Goal: Information Seeking & Learning: Learn about a topic

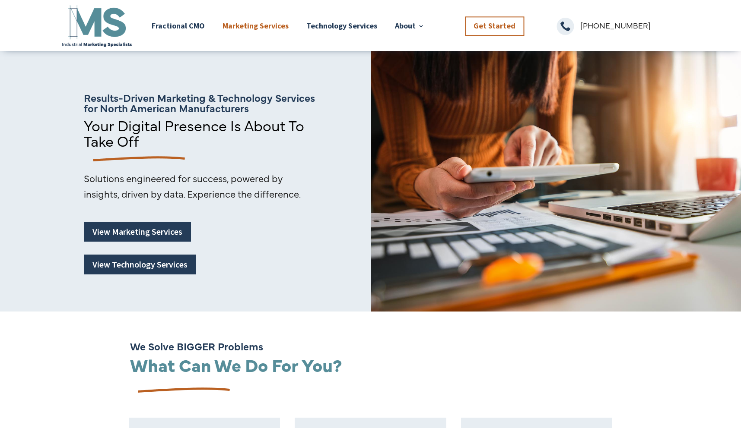
click at [257, 24] on link "Marketing Services" at bounding box center [255, 25] width 66 height 45
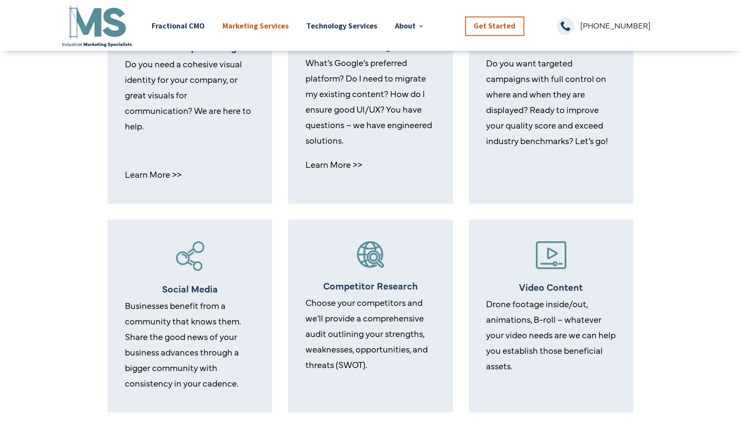
scroll to position [466, 0]
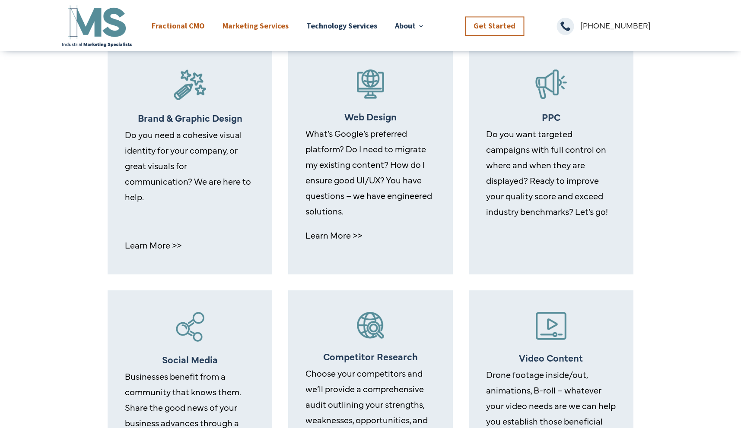
click at [180, 25] on link "Fractional CMO" at bounding box center [178, 25] width 53 height 45
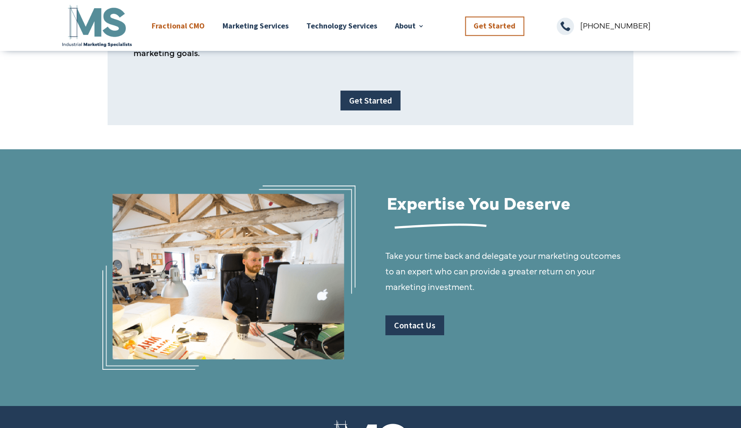
scroll to position [1212, 0]
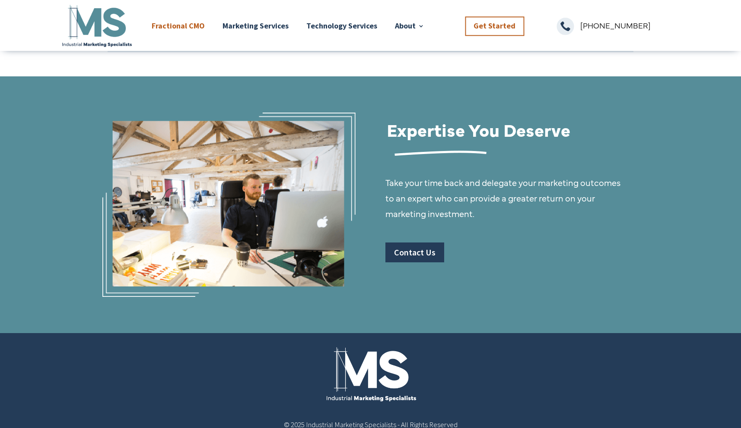
click at [454, 121] on h2 "Expertise You Deserve" at bounding box center [501, 132] width 228 height 22
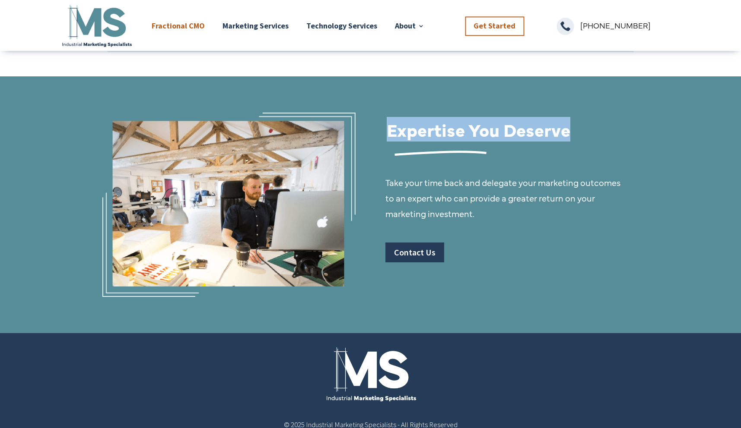
click at [454, 121] on h2 "Expertise You Deserve" at bounding box center [501, 132] width 228 height 22
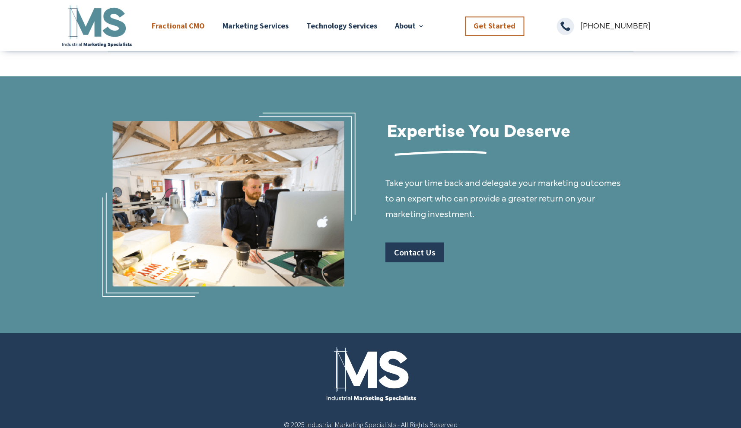
click at [444, 175] on p "Take your time back and delegate your marketing outcomes to an expert who can p…" at bounding box center [505, 198] width 241 height 47
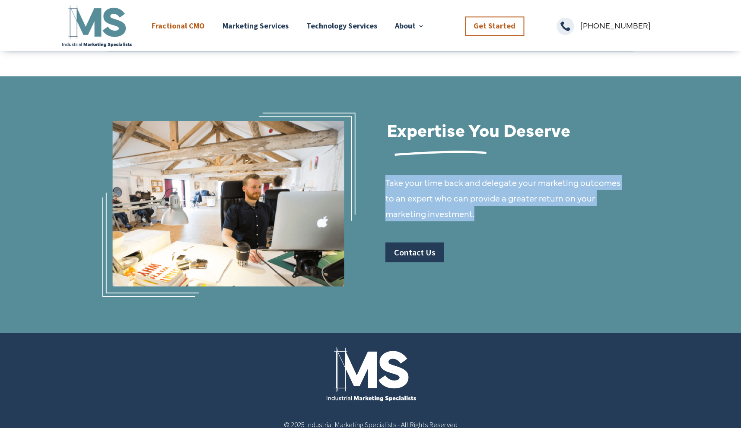
click at [444, 175] on p "Take your time back and delegate your marketing outcomes to an expert who can p…" at bounding box center [505, 198] width 241 height 47
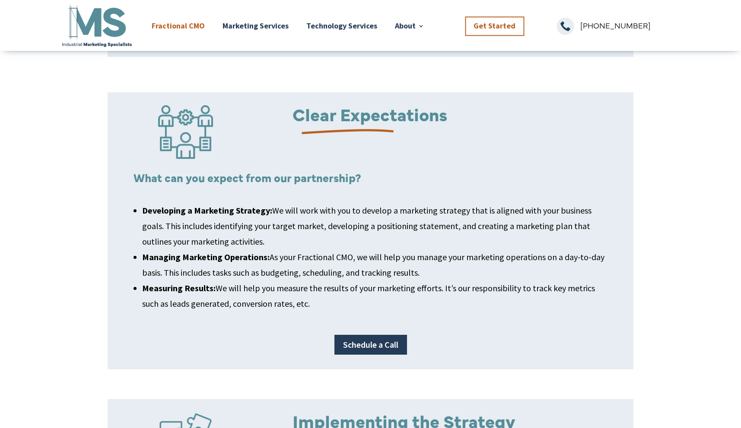
scroll to position [0, 0]
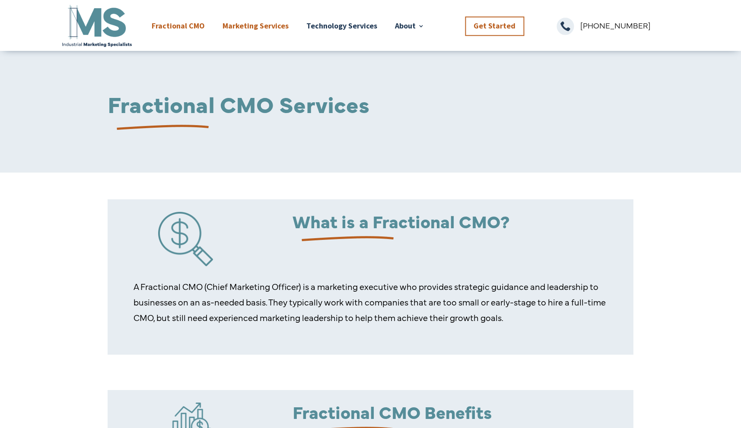
click at [251, 23] on link "Marketing Services" at bounding box center [255, 25] width 66 height 45
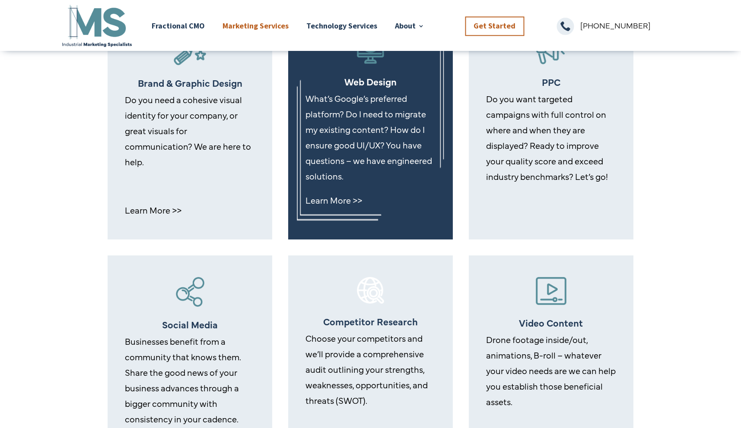
scroll to position [464, 0]
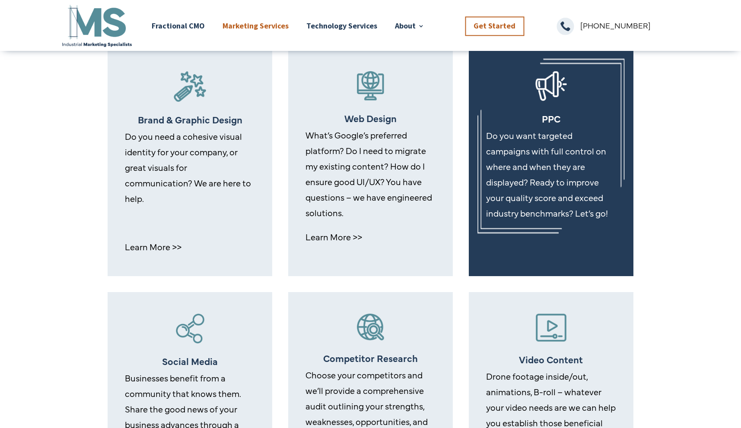
click at [551, 92] on img at bounding box center [551, 86] width 32 height 30
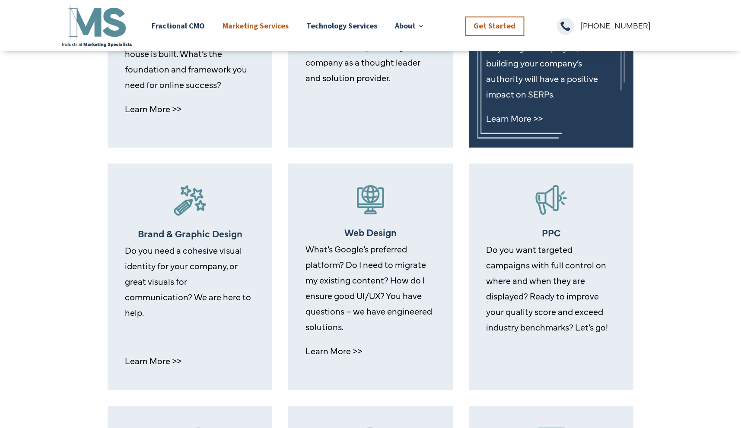
scroll to position [381, 0]
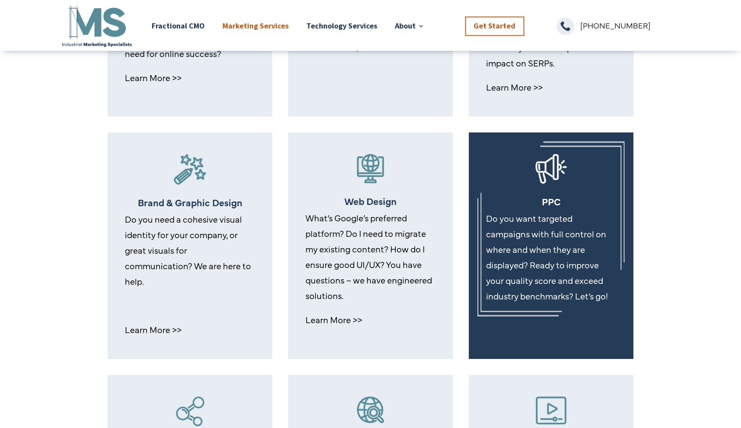
click at [545, 241] on p "Do you want targeted campaigns with full control on where and when they are dis…" at bounding box center [551, 257] width 130 height 93
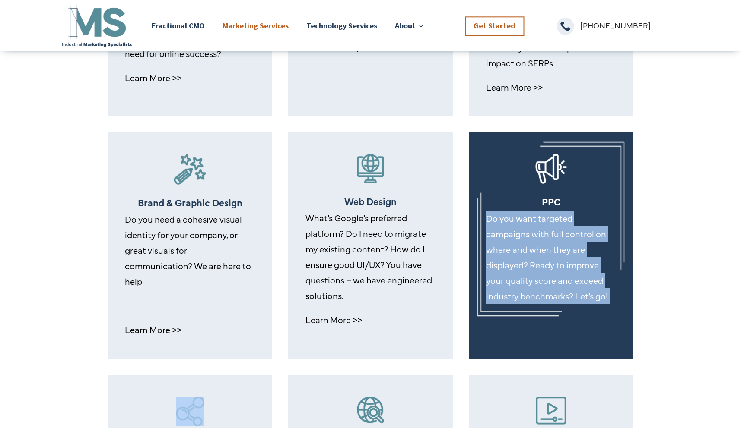
click at [545, 241] on p "Do you want targeted campaigns with full control on where and when they are dis…" at bounding box center [551, 257] width 130 height 93
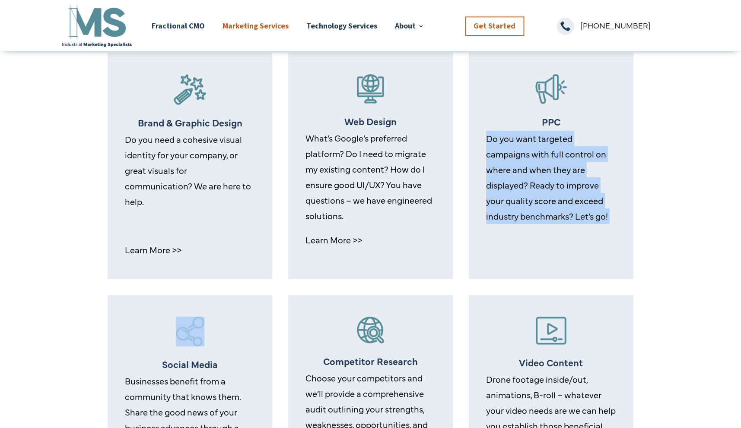
scroll to position [492, 0]
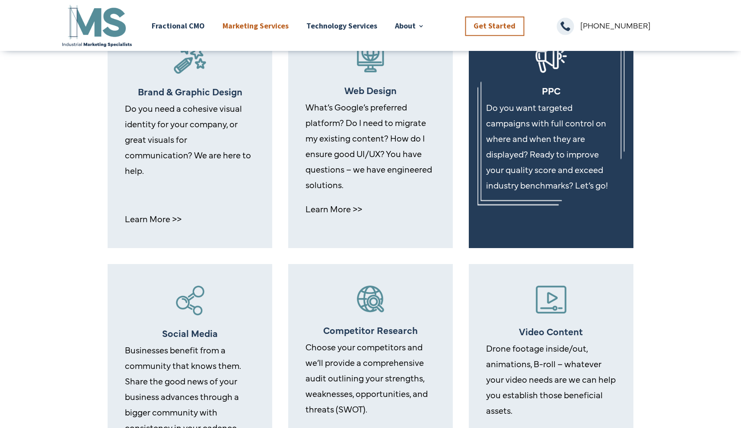
click at [491, 103] on p "Do you want targeted campaigns with full control on where and when they are dis…" at bounding box center [551, 146] width 130 height 93
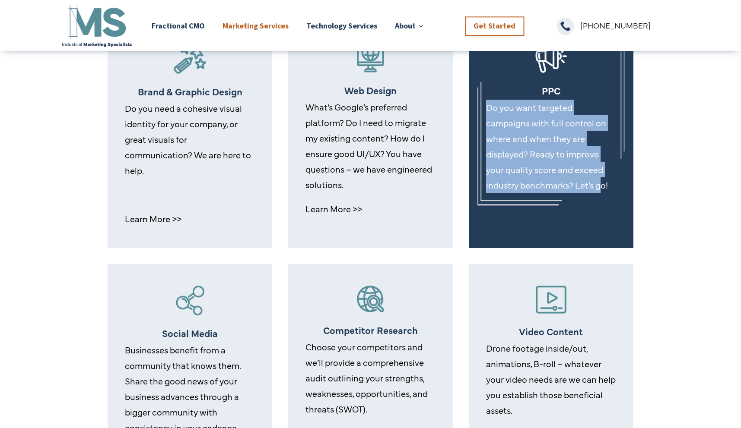
drag, startPoint x: 486, startPoint y: 106, endPoint x: 600, endPoint y: 190, distance: 141.1
click at [600, 190] on p "Do you want targeted campaigns with full control on where and when they are dis…" at bounding box center [551, 146] width 130 height 93
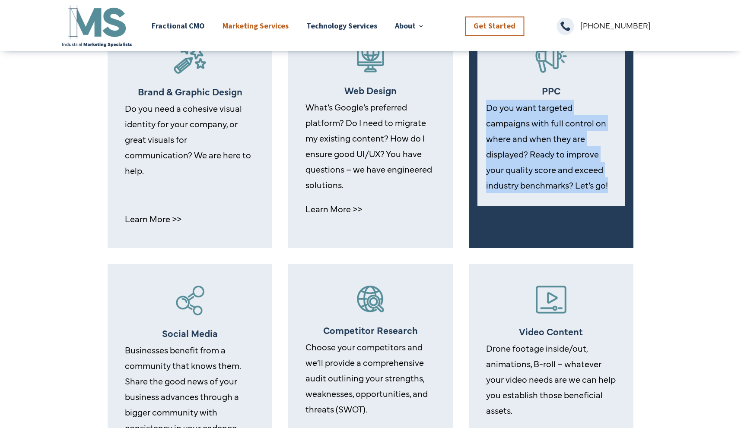
drag, startPoint x: 607, startPoint y: 186, endPoint x: 468, endPoint y: 109, distance: 158.7
click at [469, 109] on div "PPC Do you want targeted campaigns with full control on where and when they are…" at bounding box center [551, 135] width 165 height 226
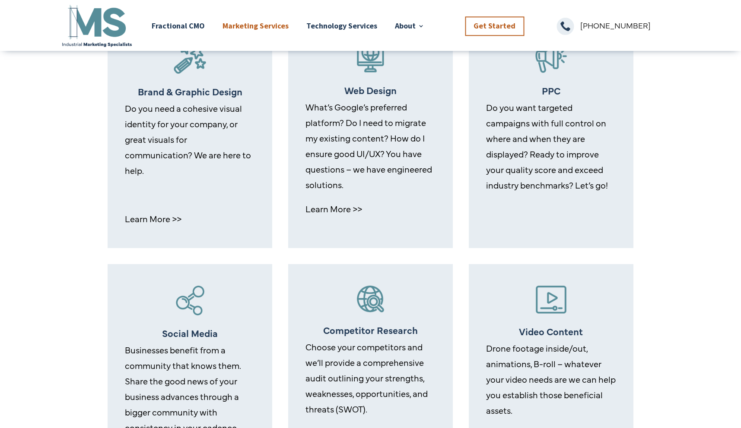
click at [460, 101] on div "Brand & Graphic Design Do you need a cohesive visual identity for your company,…" at bounding box center [371, 139] width 526 height 242
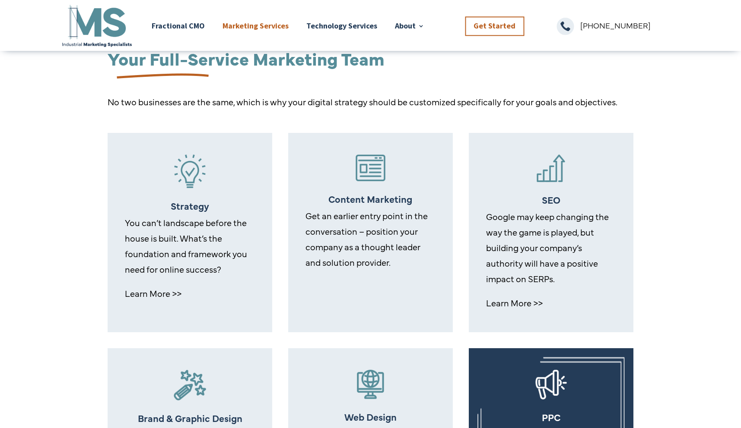
scroll to position [118, 0]
